Goal: Task Accomplishment & Management: Manage account settings

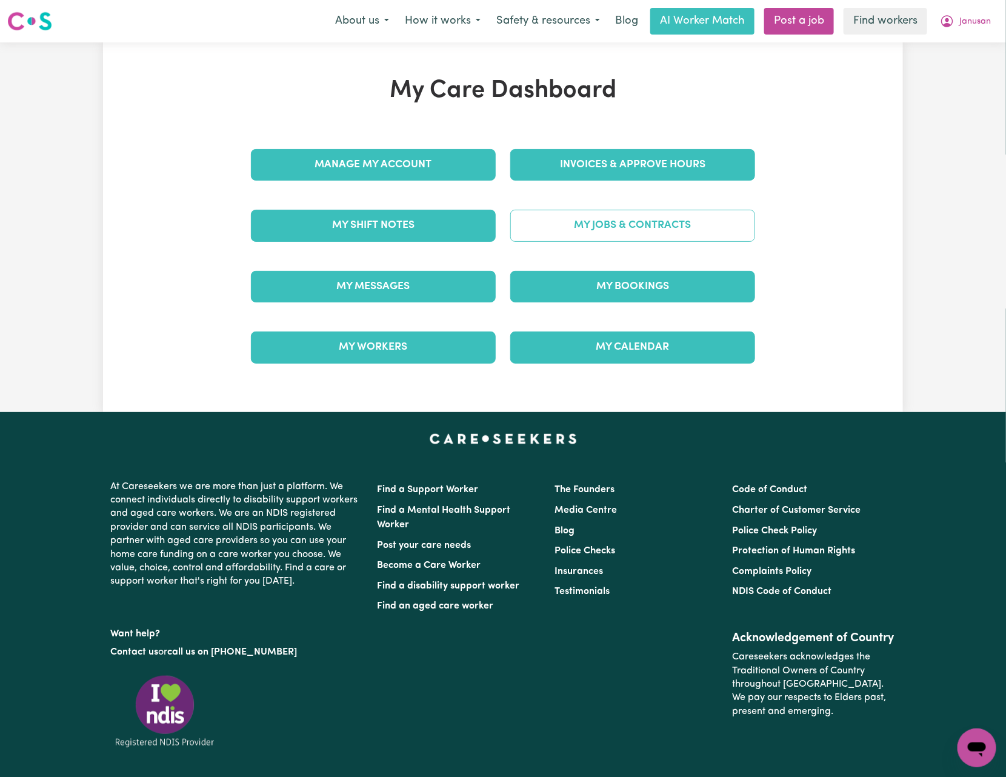
click at [587, 227] on link "My Jobs & Contracts" at bounding box center [632, 226] width 245 height 32
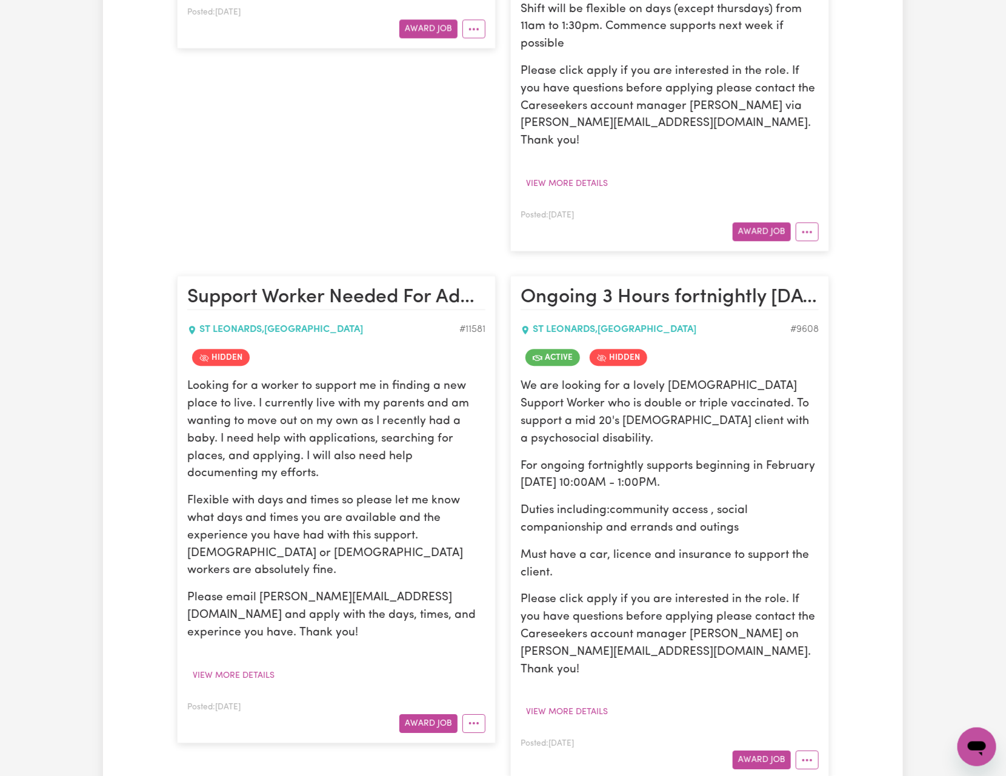
scroll to position [1454, 0]
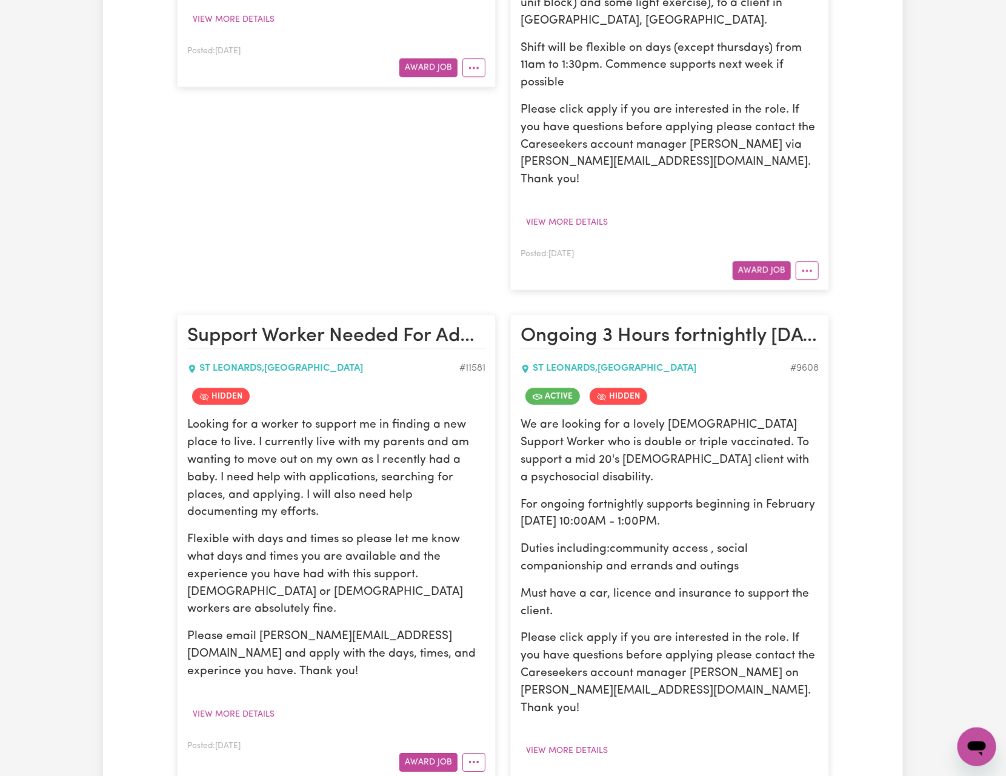
drag, startPoint x: 806, startPoint y: 716, endPoint x: 809, endPoint y: 708, distance: 9.0
click at [851, 637] on link "View/Edit Contract" at bounding box center [855, 649] width 118 height 24
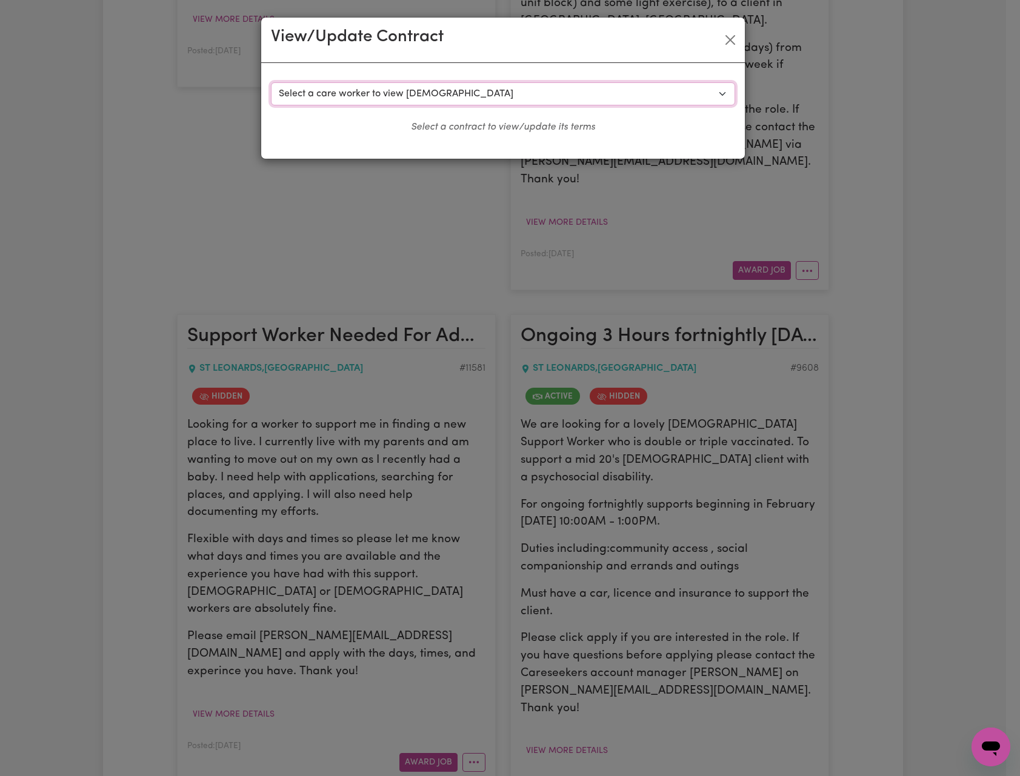
click at [540, 95] on select "Select a care worker to view [DEMOGRAPHIC_DATA] #7640 - [PERSON_NAME] (contract…" at bounding box center [503, 93] width 464 height 23
select select "7252"
click at [271, 82] on select "Select a care worker to view [DEMOGRAPHIC_DATA] #7640 - [PERSON_NAME] (contract…" at bounding box center [503, 93] width 464 height 23
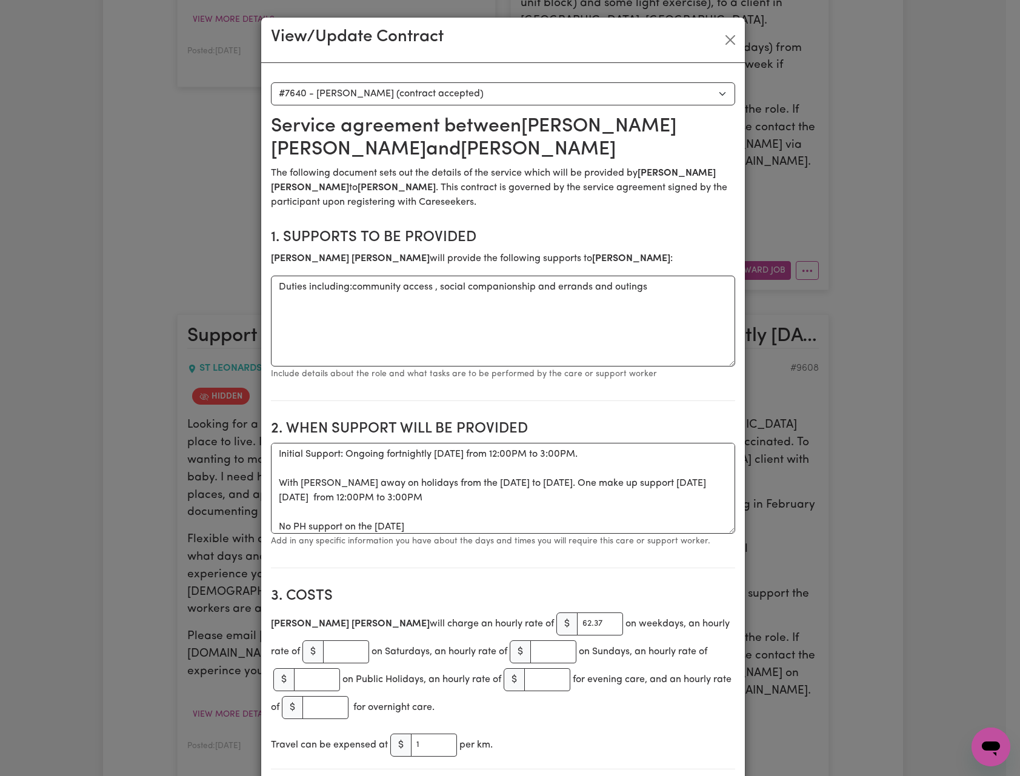
click at [883, 353] on div "View/Update Contract Select a contract to view Select a care worker to view [DE…" at bounding box center [510, 388] width 1020 height 776
click at [720, 30] on button "Close" at bounding box center [729, 39] width 19 height 19
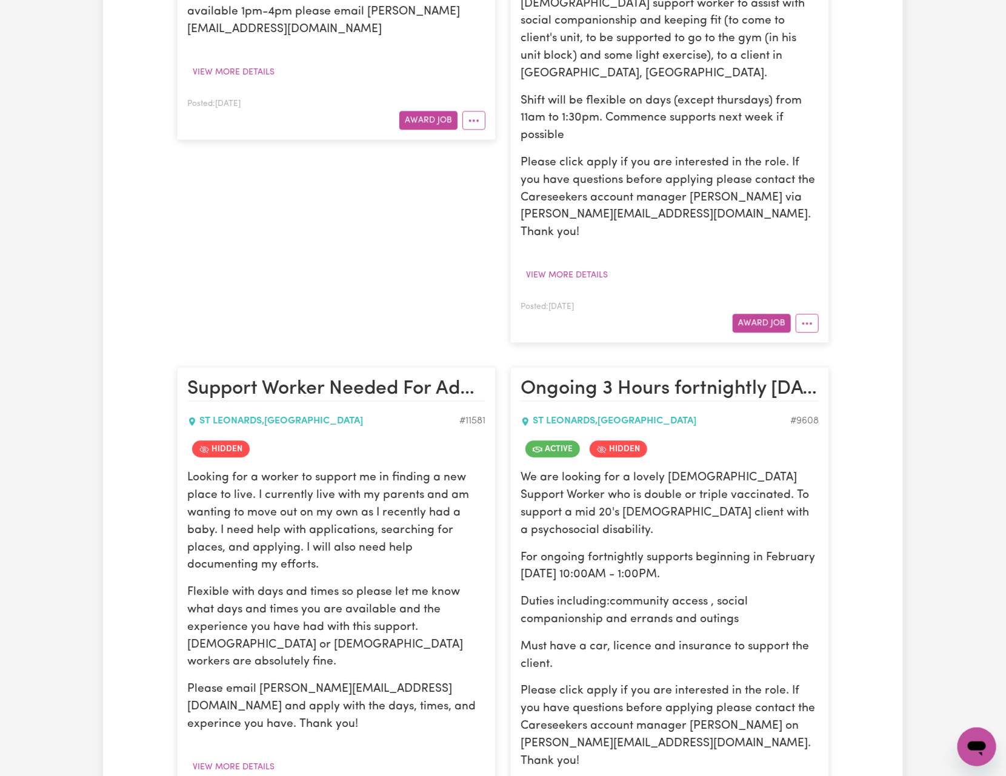
scroll to position [1527, 0]
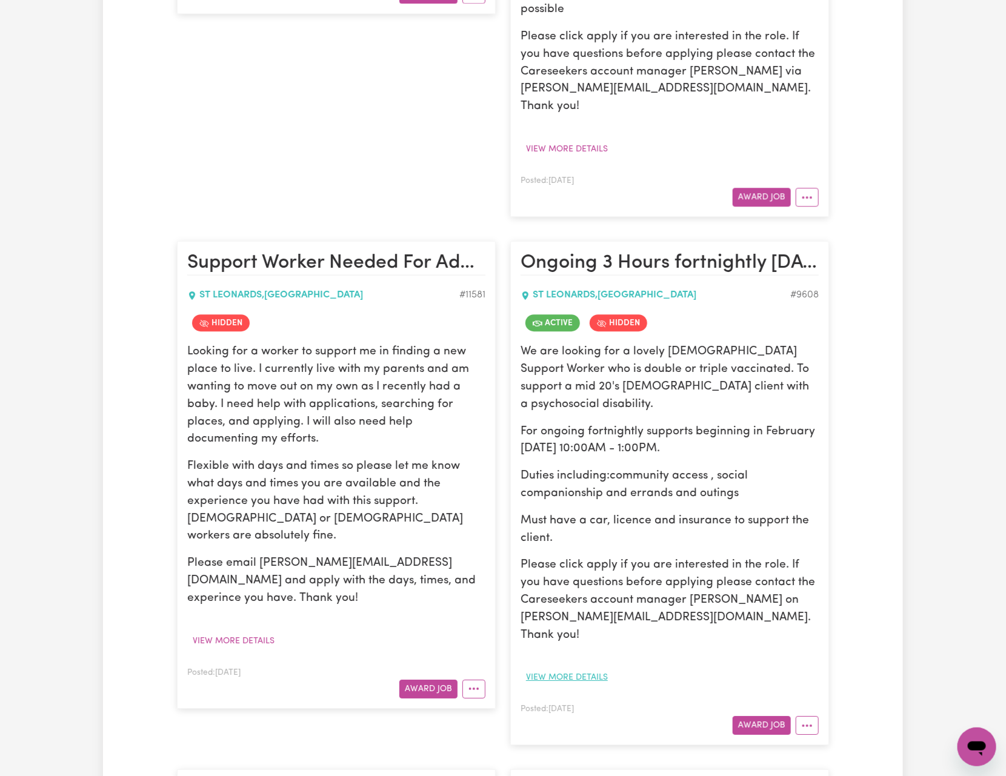
click at [599, 668] on button "View more details" at bounding box center [566, 677] width 93 height 19
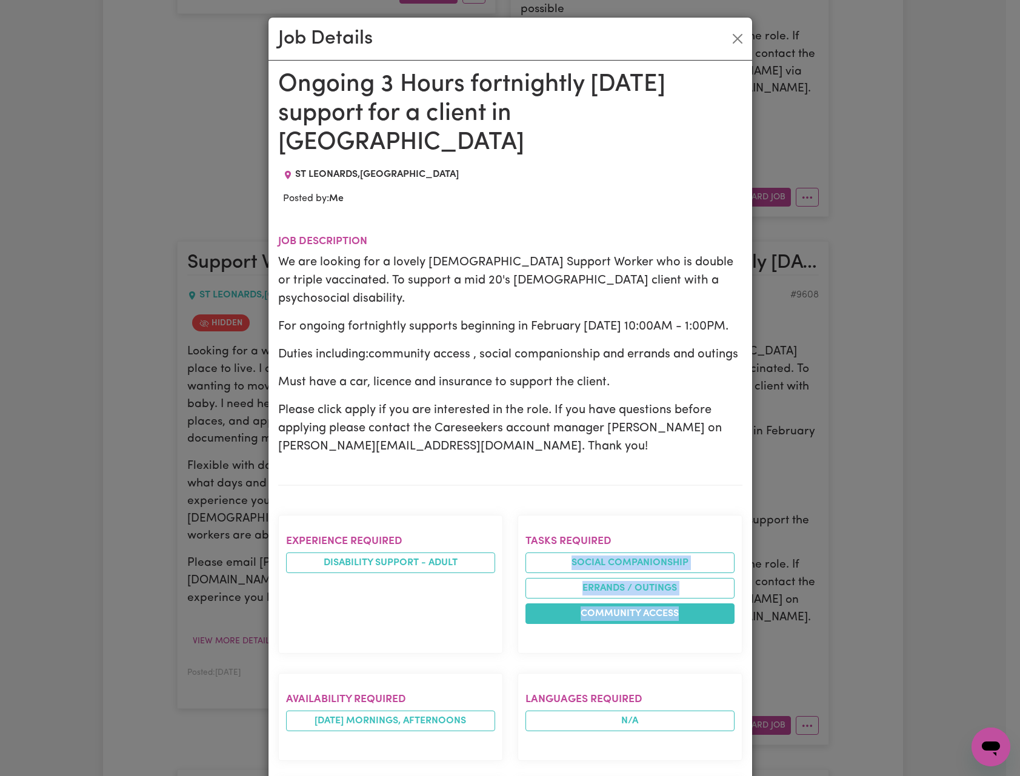
drag, startPoint x: 551, startPoint y: 531, endPoint x: 682, endPoint y: 595, distance: 145.8
click at [682, 595] on ul "Social companionship Errands / Outings Community access" at bounding box center [629, 588] width 209 height 71
copy ul "Social companionship Errands / Outings Community access"
click at [728, 41] on button "Close" at bounding box center [737, 38] width 19 height 19
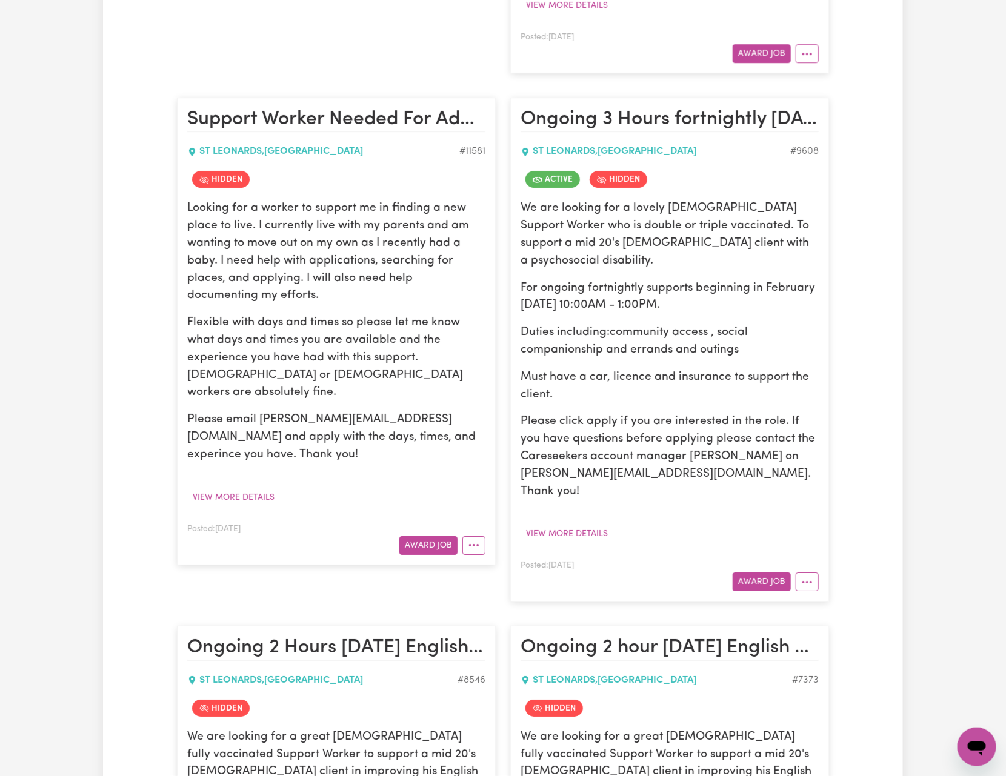
scroll to position [1538, 0]
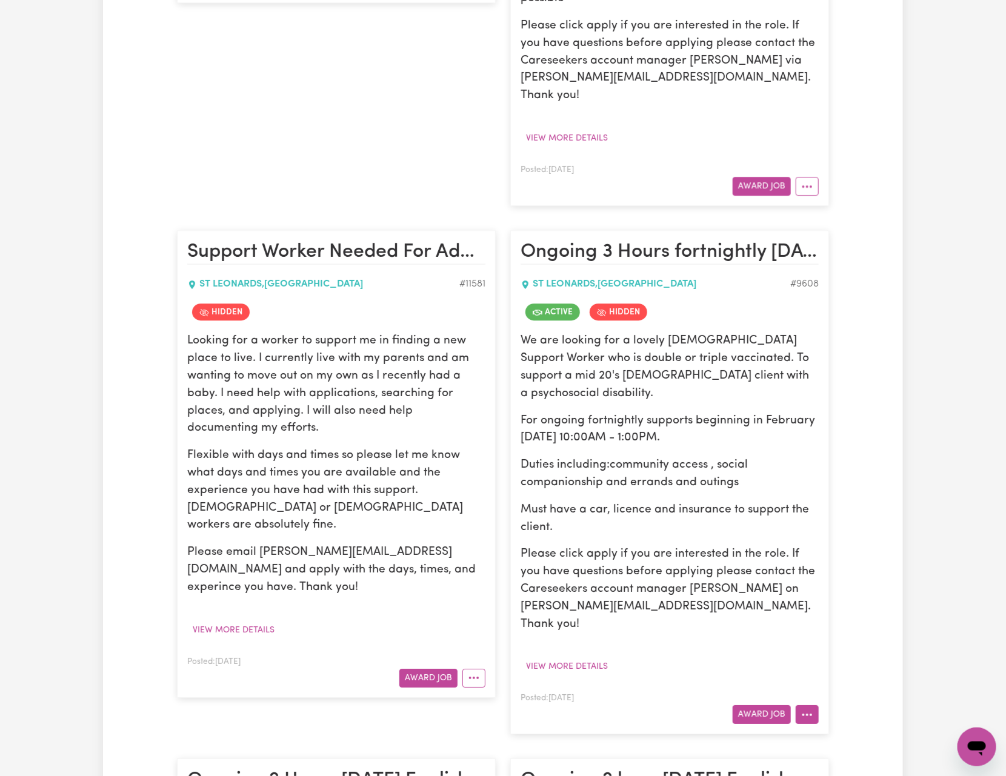
click at [812, 705] on button "More options" at bounding box center [806, 714] width 23 height 19
click at [836, 553] on link "View/Edit Contract" at bounding box center [855, 565] width 118 height 24
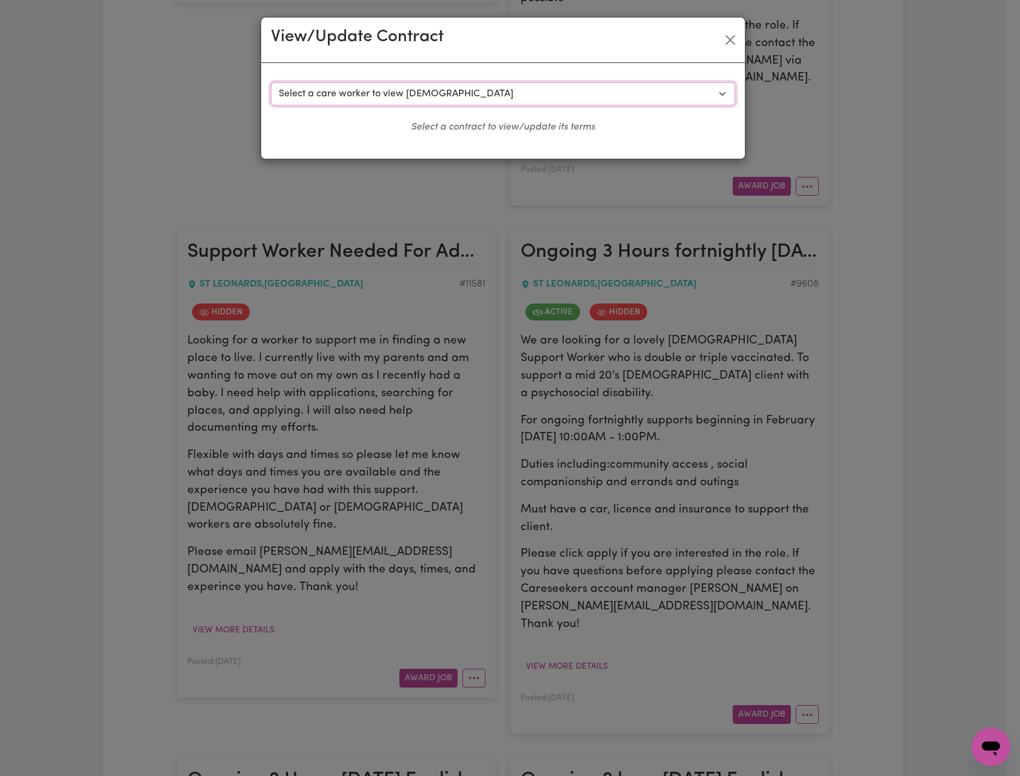
click at [574, 88] on select "Select a care worker to view [DEMOGRAPHIC_DATA] #7640 - [PERSON_NAME] (contract…" at bounding box center [503, 93] width 464 height 23
click at [746, 26] on div "View/Update Contract Select a contract to view Select a care worker to view [DE…" at bounding box center [510, 388] width 1020 height 776
click at [731, 37] on button "Close" at bounding box center [729, 39] width 19 height 19
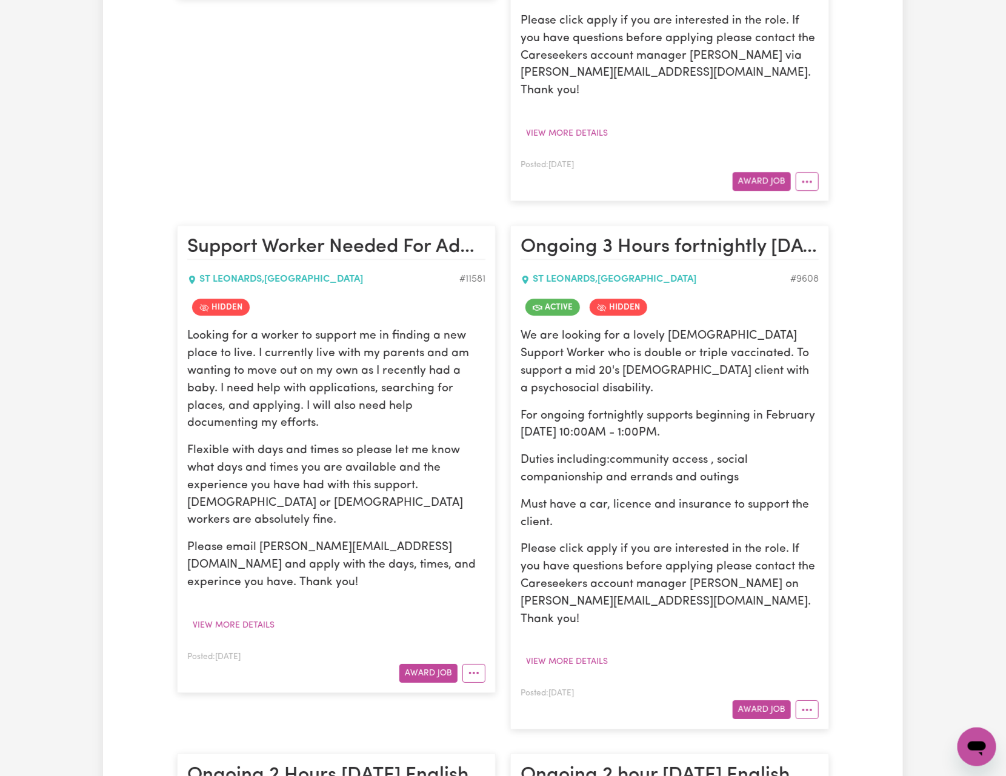
scroll to position [1545, 0]
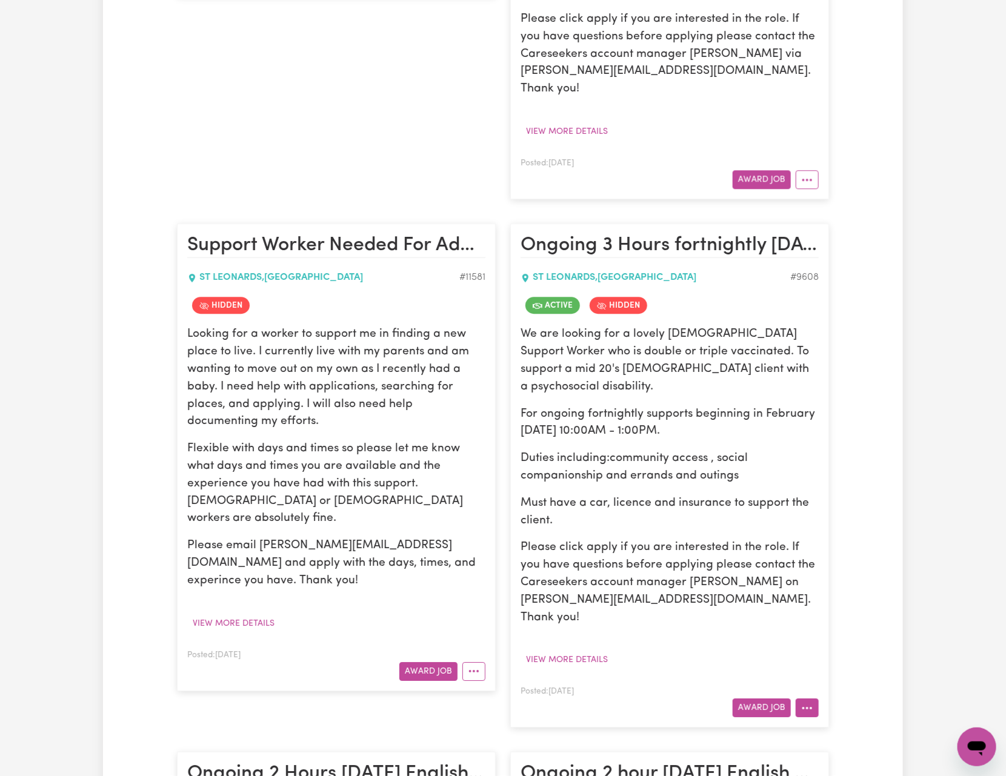
click at [806, 702] on icon "More options" at bounding box center [807, 708] width 12 height 12
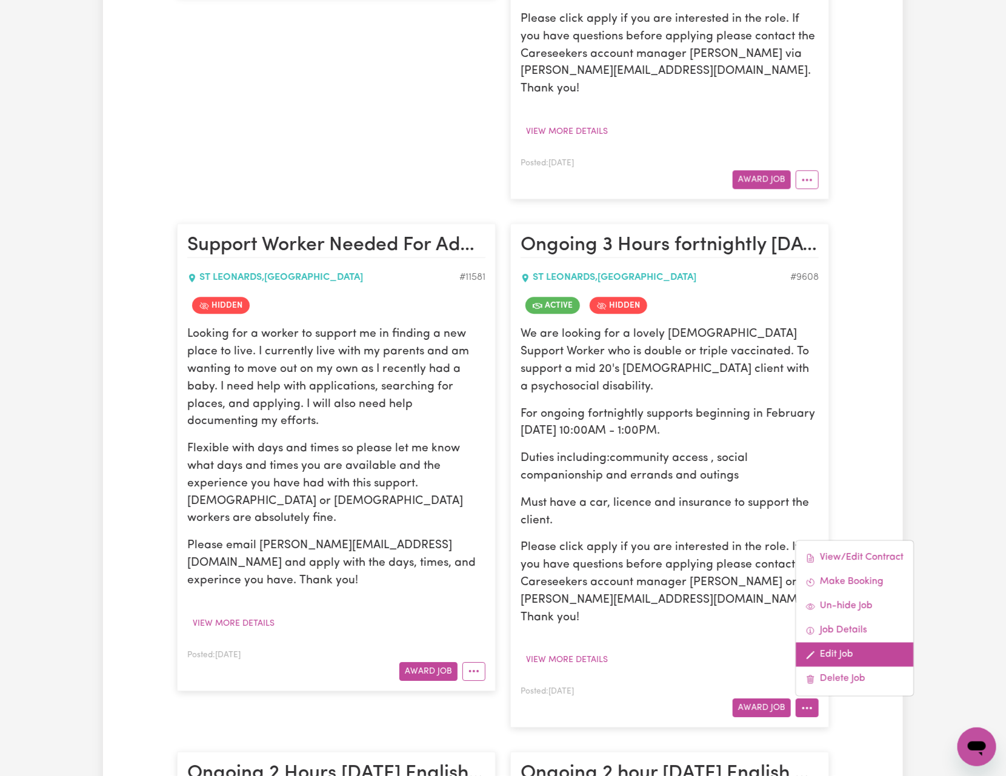
click at [836, 643] on link "Edit Job" at bounding box center [855, 655] width 118 height 24
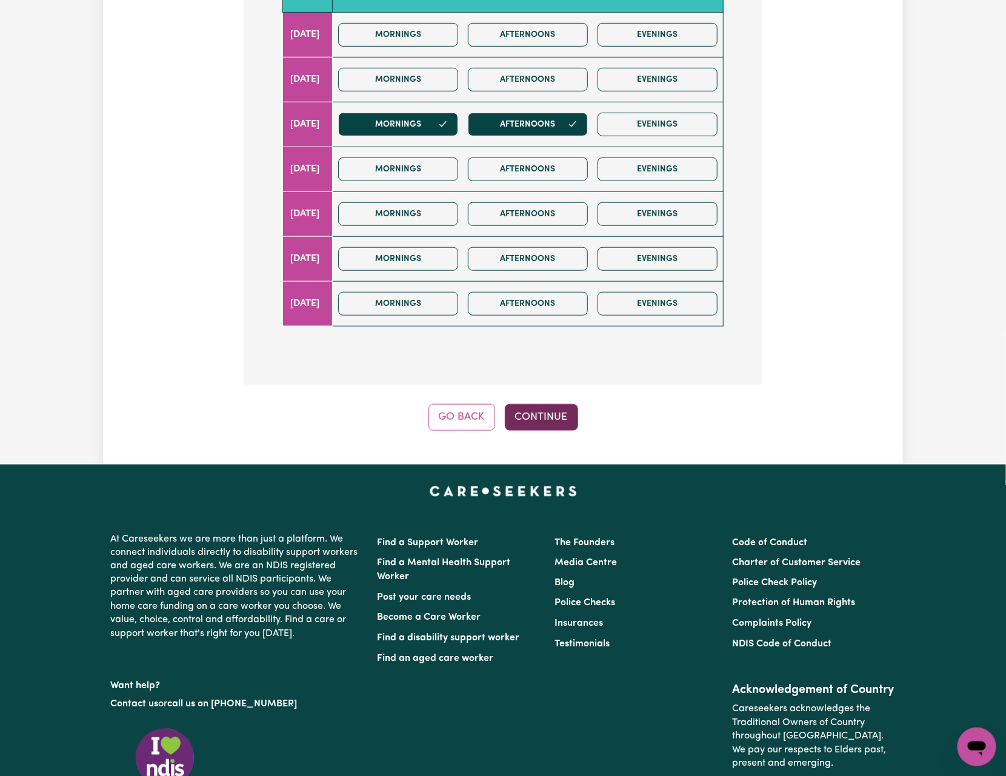
click at [540, 430] on button "Continue" at bounding box center [541, 417] width 73 height 27
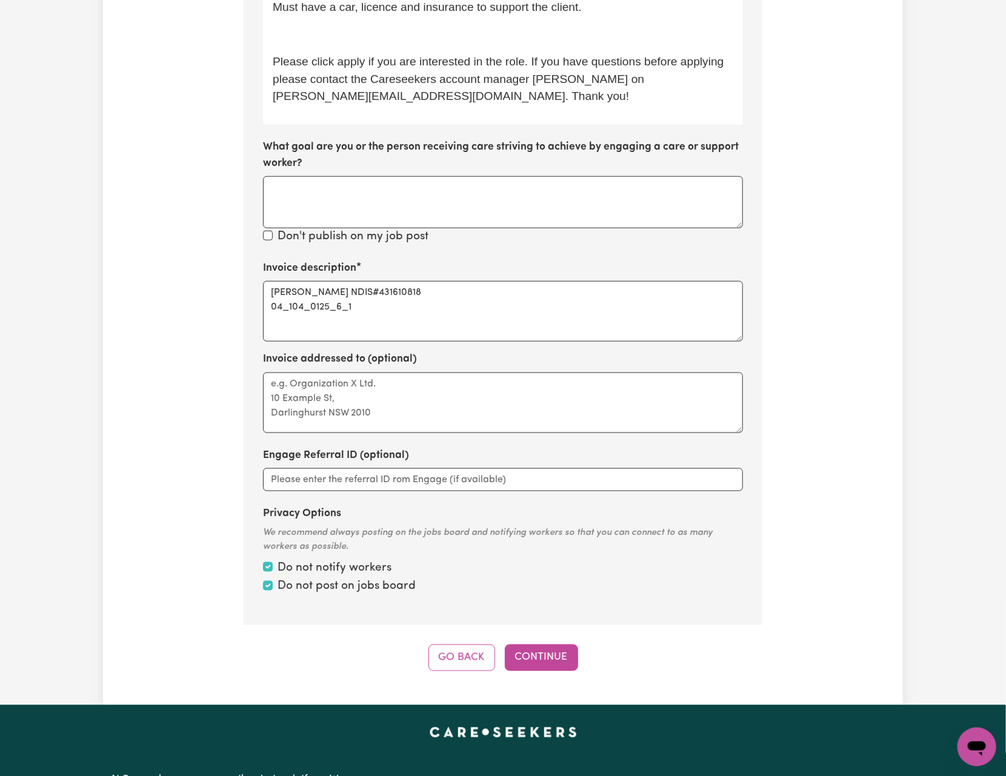
scroll to position [659, 0]
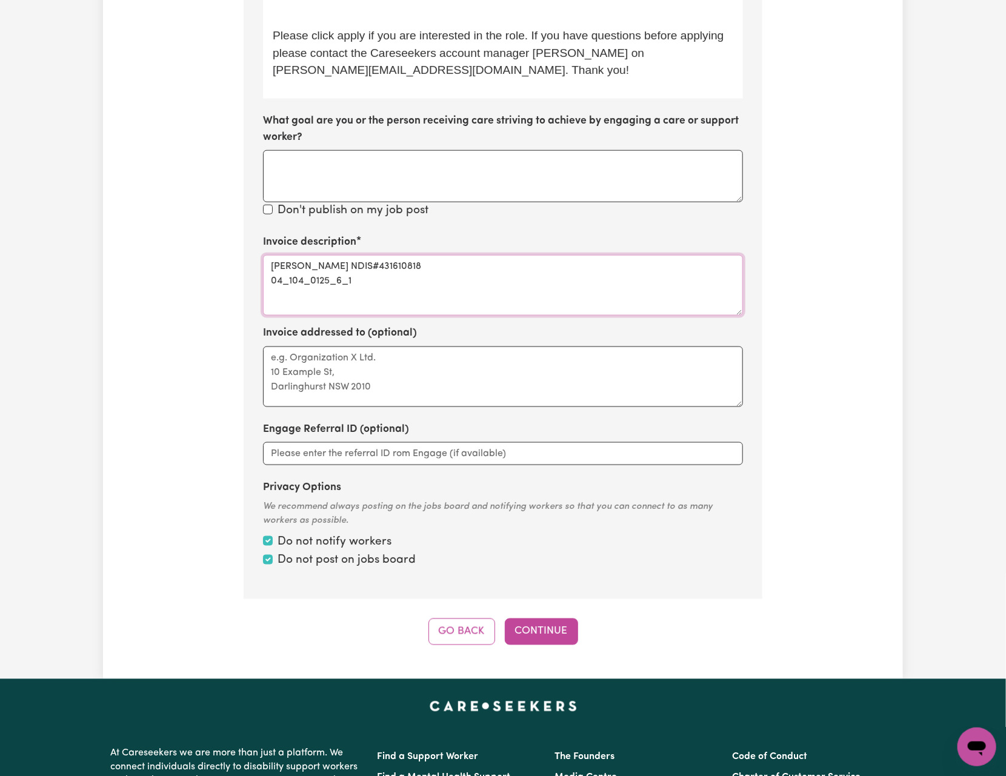
drag, startPoint x: 420, startPoint y: 282, endPoint x: 237, endPoint y: 264, distance: 183.9
click at [237, 264] on div "Update Job Post Ongoing 3 Hours fortnightly [DATE] support for a client in [GEO…" at bounding box center [502, 31] width 533 height 1227
click at [393, 281] on textarea "[PERSON_NAME] NDIS#431610818 04_104_0125_6_1" at bounding box center [503, 285] width 480 height 61
drag, startPoint x: 431, startPoint y: 271, endPoint x: 268, endPoint y: 264, distance: 163.7
click at [268, 264] on textarea "[PERSON_NAME] NDIS#431610818 04_104_0125_6_1" at bounding box center [503, 285] width 480 height 61
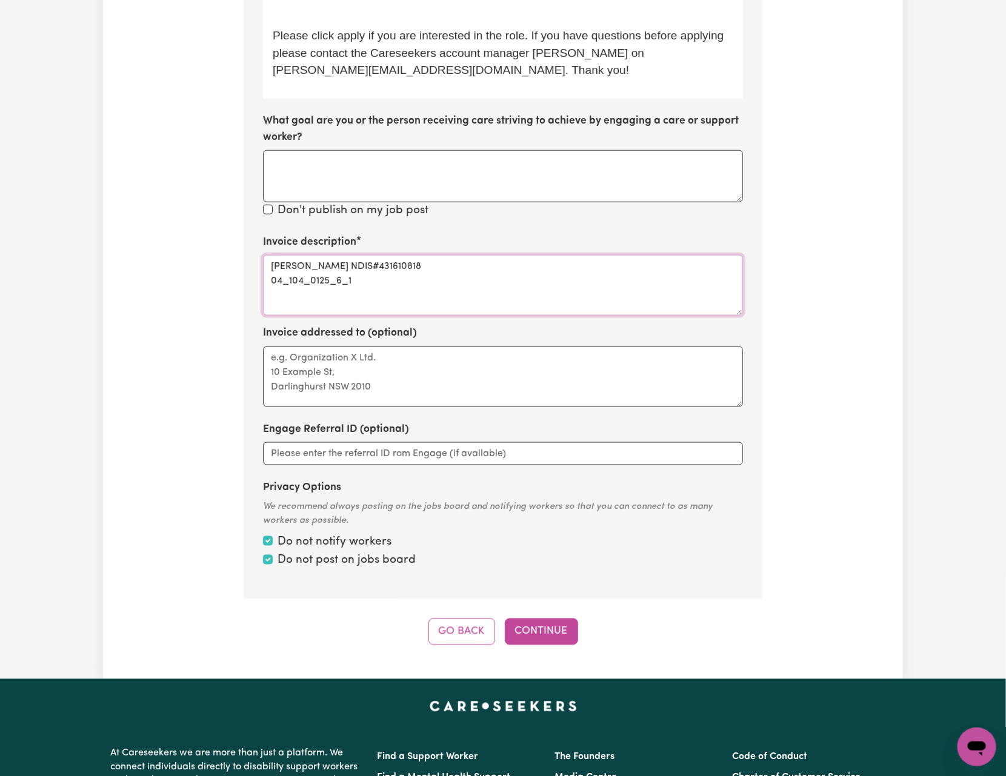
paste textarea "Social companionship, Errands / Outings, Community access"
type textarea "Social companionship, Errands / Outings, Community access 04_104_0125_6_1"
click at [558, 627] on button "Continue" at bounding box center [541, 632] width 73 height 27
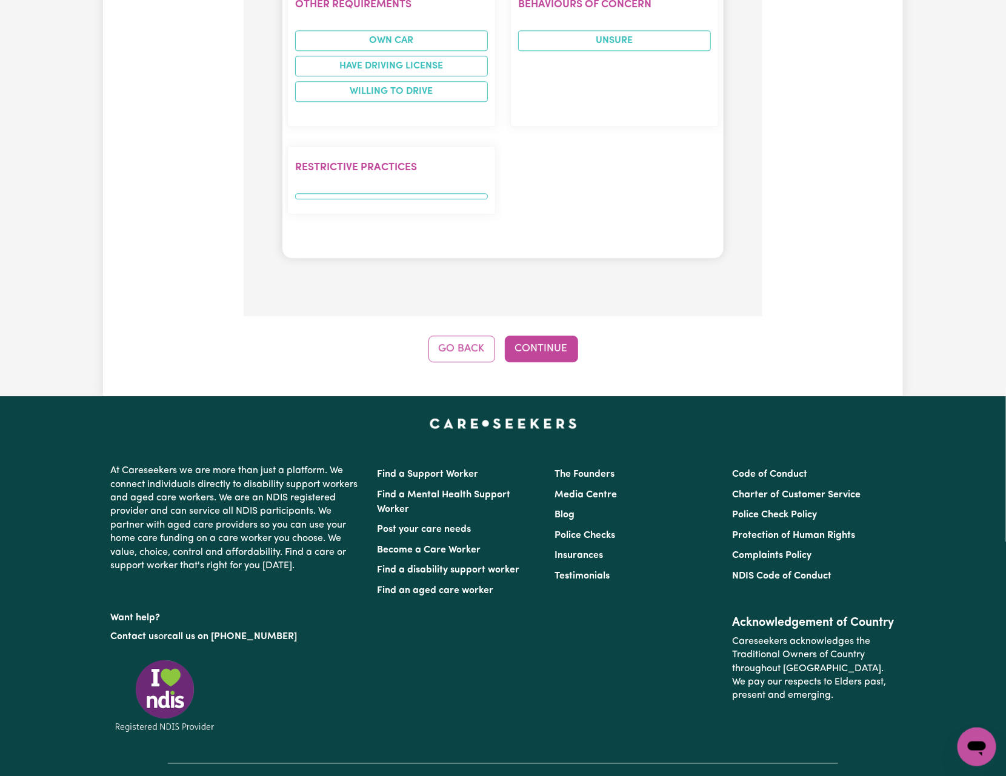
scroll to position [1476, 0]
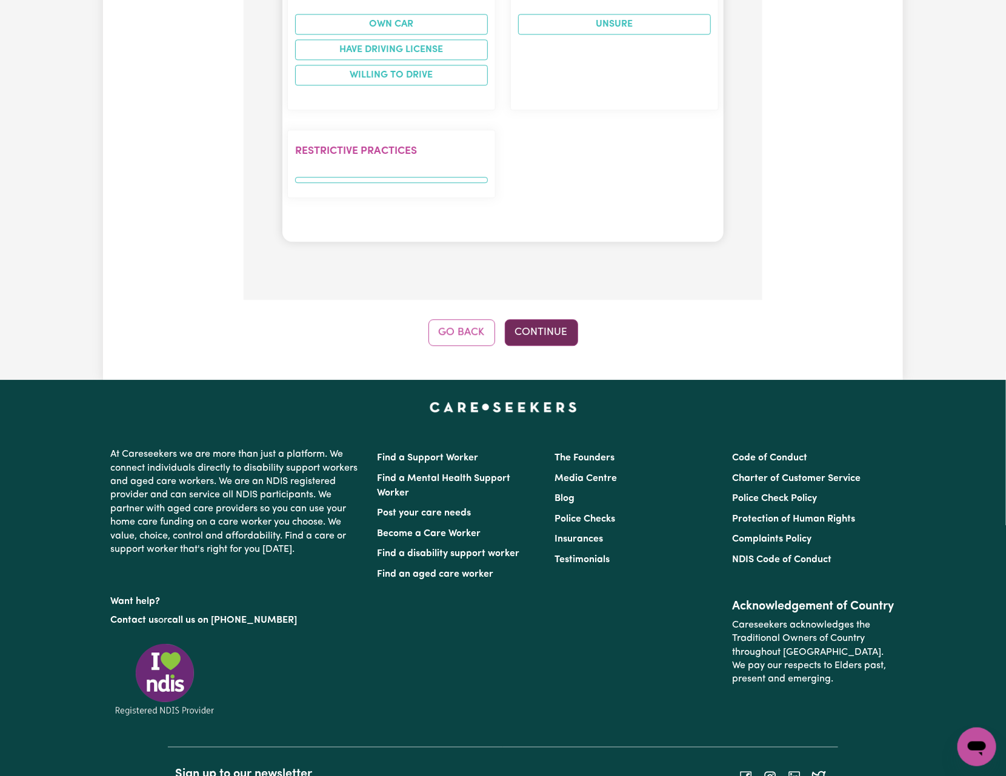
click at [556, 319] on button "Continue" at bounding box center [541, 332] width 73 height 27
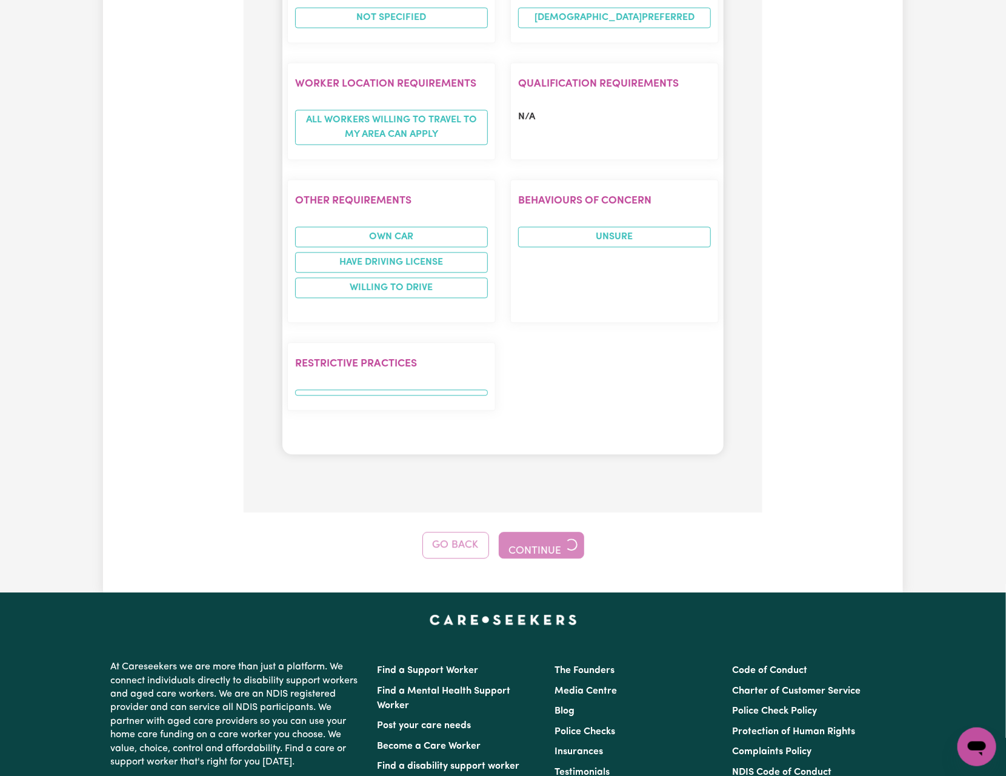
scroll to position [1542, 0]
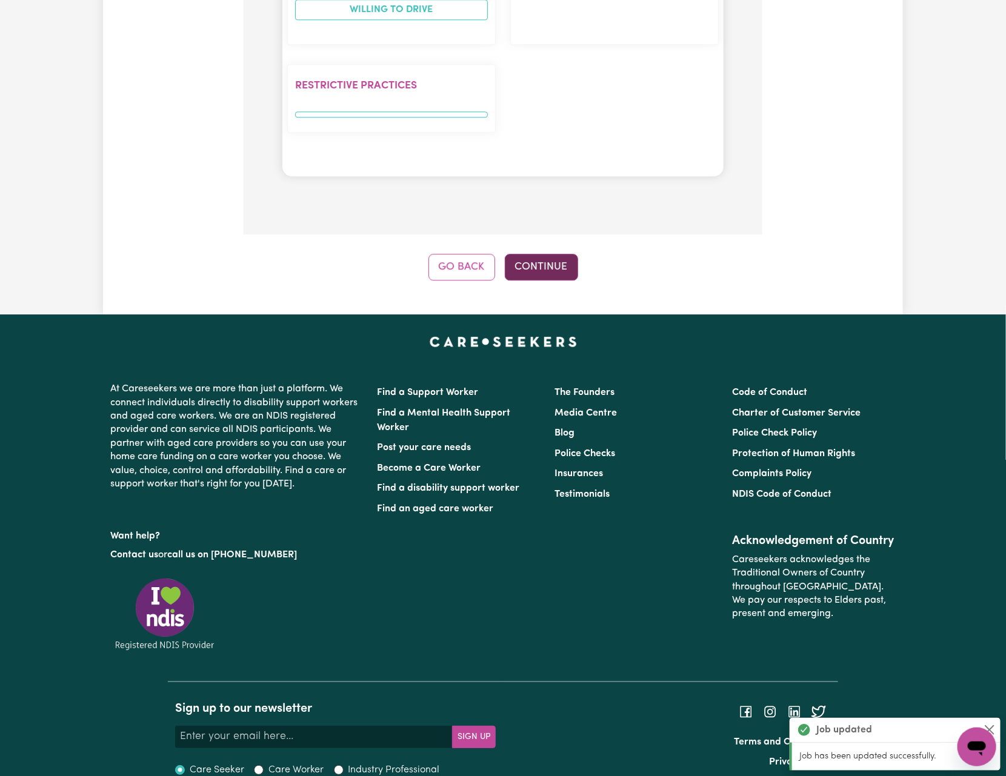
click at [533, 254] on button "Continue" at bounding box center [541, 267] width 73 height 27
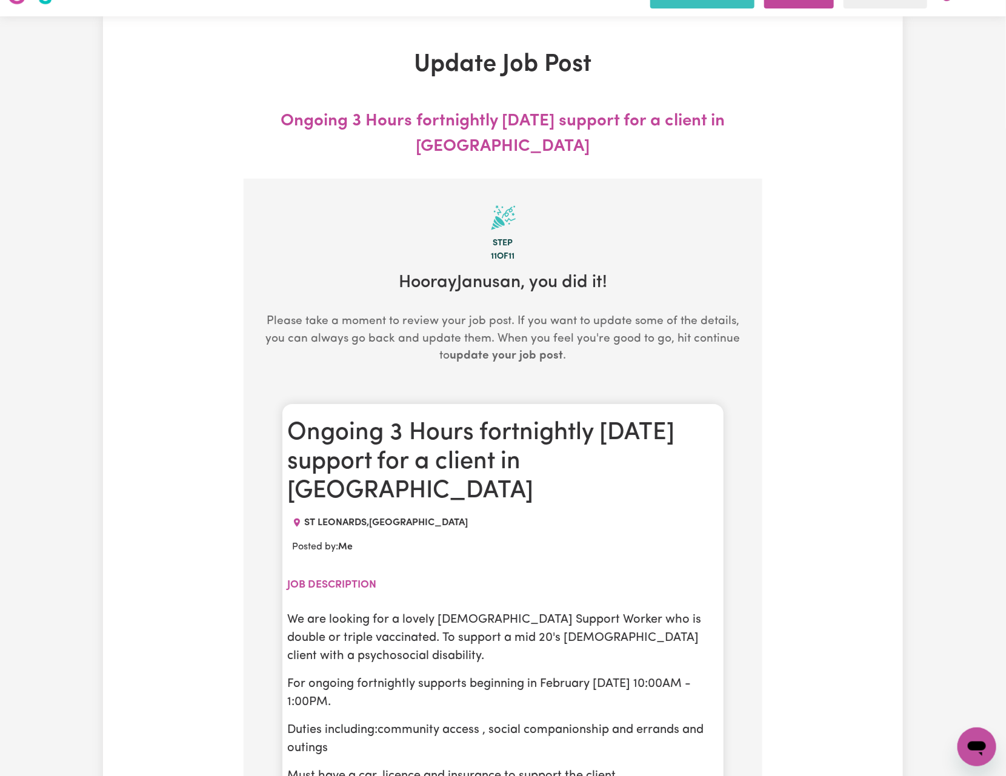
scroll to position [0, 0]
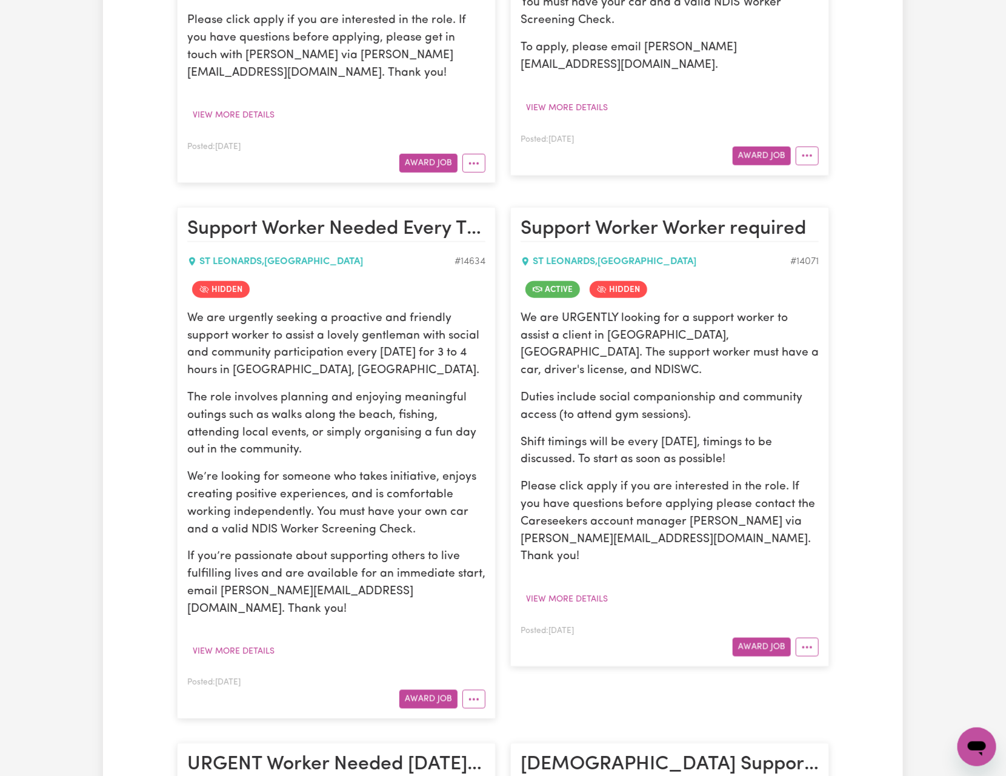
scroll to position [545, 0]
